Goal: Task Accomplishment & Management: Manage account settings

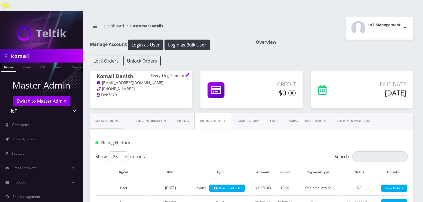
scroll to position [92, 0]
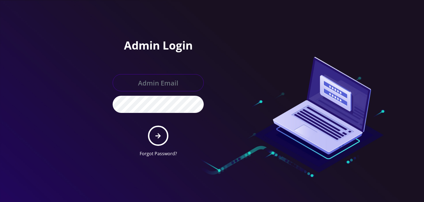
type input "boris@teltik.com"
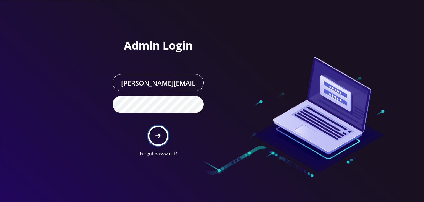
click at [159, 133] on icon "submit" at bounding box center [158, 136] width 5 height 6
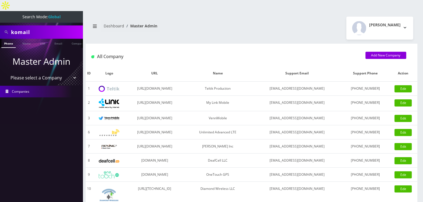
click at [60, 72] on select "Please select a Company Teltik Production My Link Mobile VennMobile Unlimited A…" at bounding box center [41, 77] width 70 height 10
select select "13"
click at [6, 72] on select "Please select a Company Teltik Production My Link Mobile VennMobile Unlimited A…" at bounding box center [41, 77] width 70 height 10
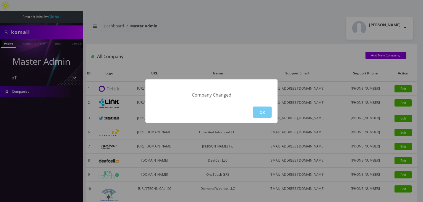
click at [259, 113] on button "OK" at bounding box center [262, 111] width 19 height 11
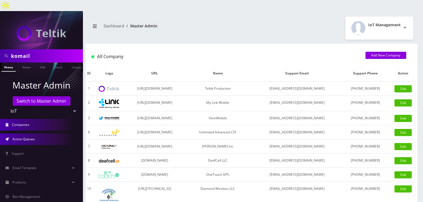
click at [52, 133] on link "Action Queues" at bounding box center [41, 139] width 83 height 12
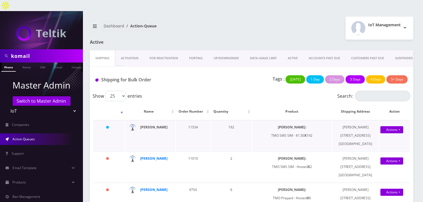
click at [156, 125] on strong "Tommy Truong" at bounding box center [153, 127] width 27 height 5
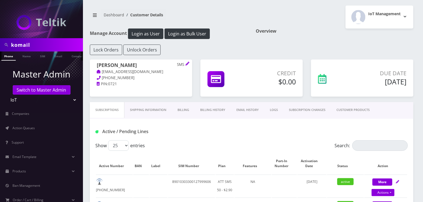
click at [217, 111] on link "Billing History" at bounding box center [212, 110] width 36 height 16
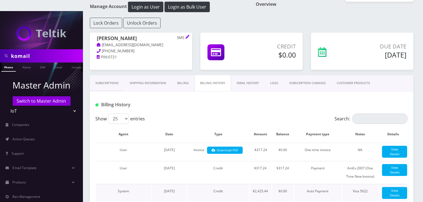
scroll to position [46, 0]
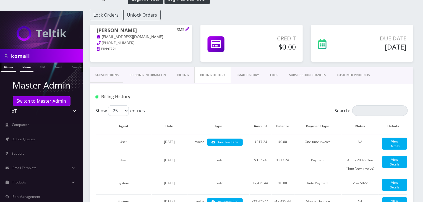
click at [24, 62] on link "Name" at bounding box center [27, 66] width 14 height 9
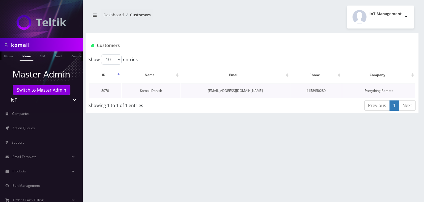
click at [154, 91] on link "Komail Danish" at bounding box center [151, 90] width 22 height 5
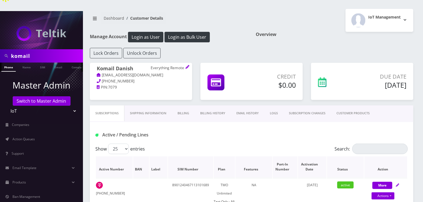
scroll to position [46, 0]
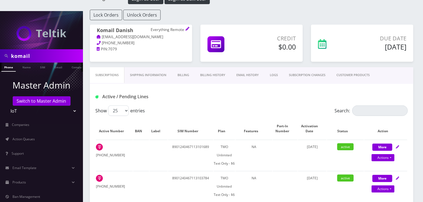
click at [188, 69] on link "Billing" at bounding box center [183, 75] width 23 height 16
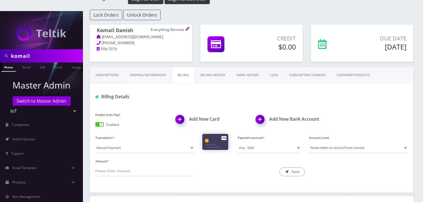
click at [210, 67] on link "Billing History" at bounding box center [213, 75] width 36 height 16
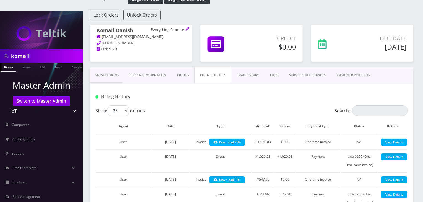
scroll to position [92, 0]
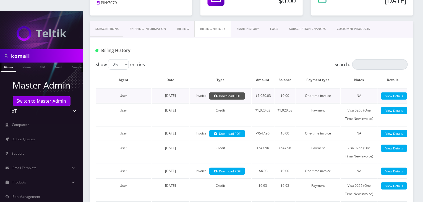
click at [235, 92] on link "Download PDF" at bounding box center [227, 95] width 36 height 7
drag, startPoint x: 40, startPoint y: 46, endPoint x: 0, endPoint y: 46, distance: 40.3
click at [0, 49] on div "komail" at bounding box center [41, 55] width 83 height 13
type input "[PERSON_NAME]"
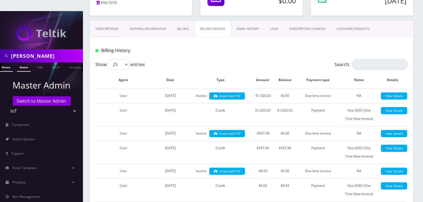
click at [18, 62] on link "Name" at bounding box center [24, 66] width 14 height 9
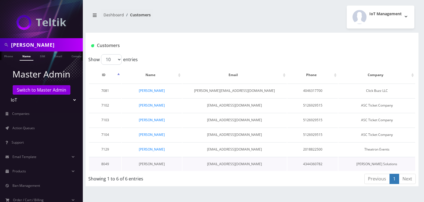
click at [157, 162] on link "[PERSON_NAME]" at bounding box center [152, 163] width 26 height 5
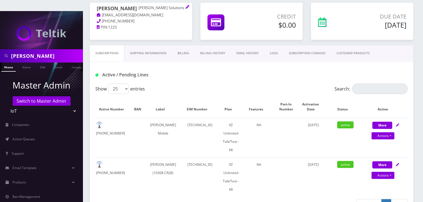
scroll to position [46, 0]
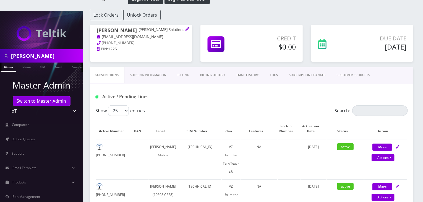
click at [188, 67] on link "Billing" at bounding box center [183, 75] width 23 height 16
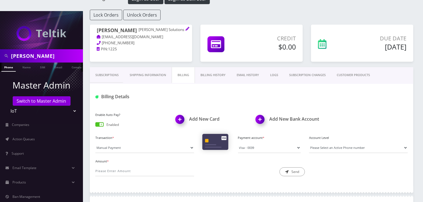
click at [214, 67] on link "Billing History" at bounding box center [213, 75] width 36 height 16
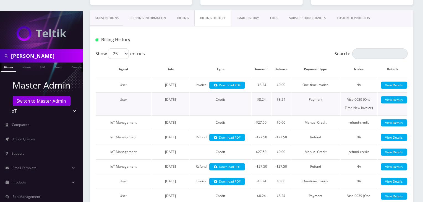
scroll to position [92, 0]
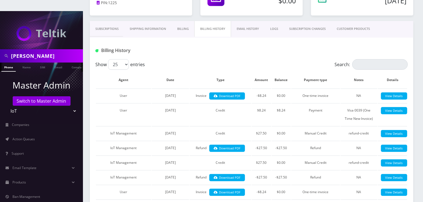
click at [108, 21] on link "Subscriptions" at bounding box center [107, 29] width 34 height 16
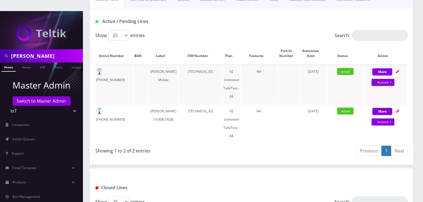
scroll to position [138, 0]
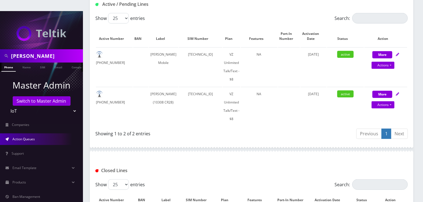
click at [45, 133] on link "Action Queues" at bounding box center [41, 139] width 83 height 12
